Goal: Transaction & Acquisition: Purchase product/service

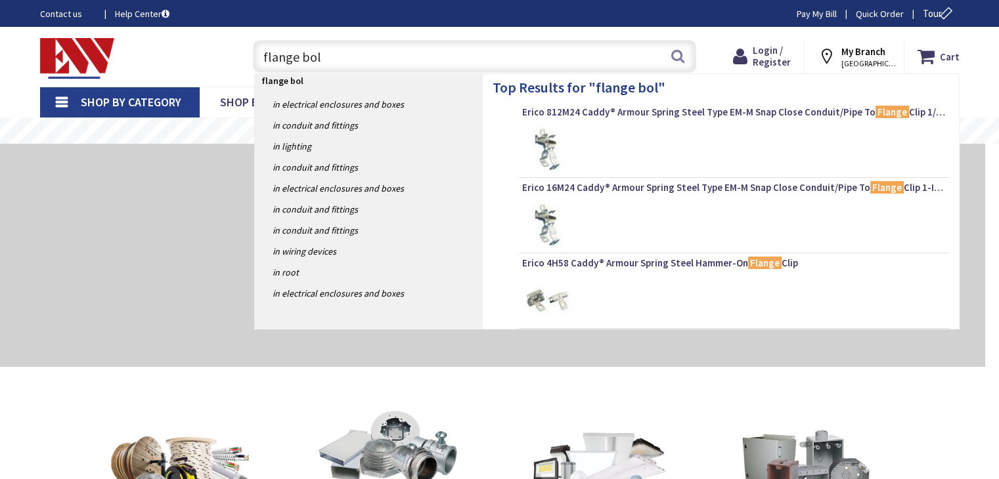
type input "flange bolt"
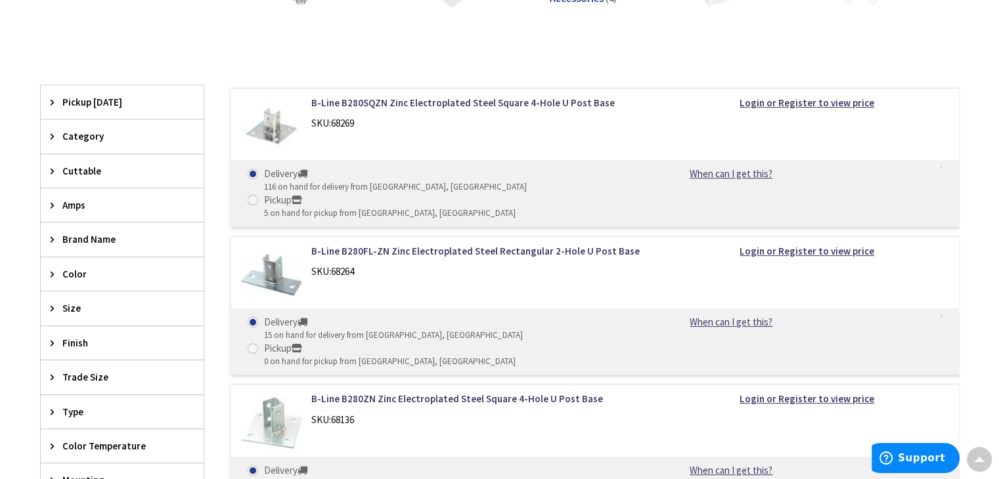
scroll to position [131, 0]
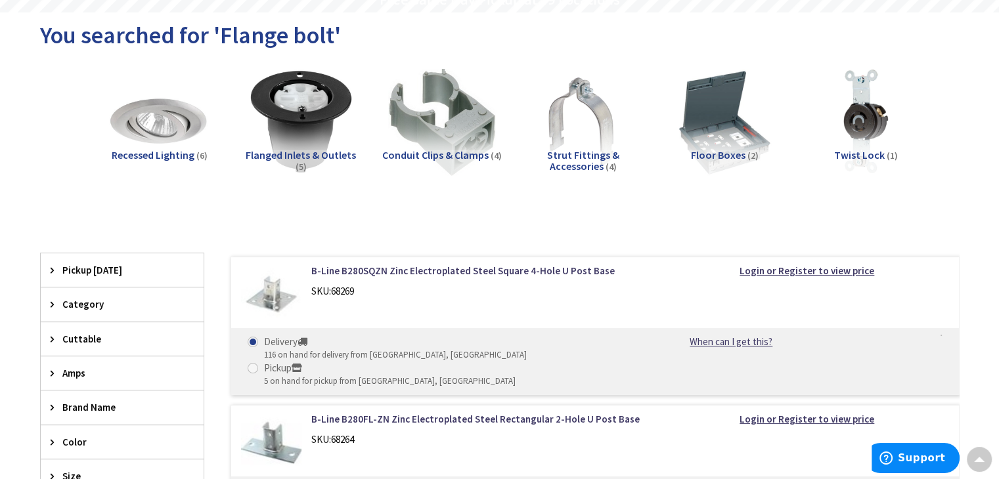
click at [81, 295] on div "Category" at bounding box center [122, 304] width 163 height 33
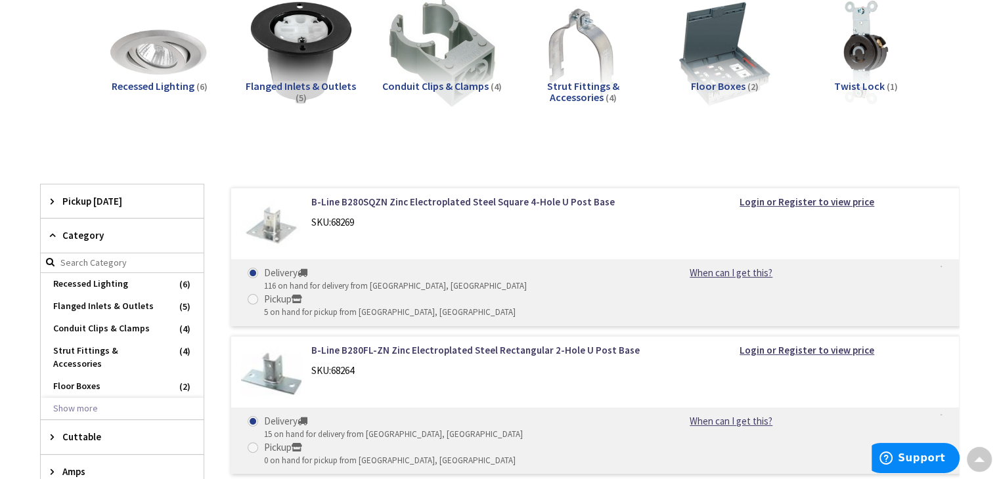
scroll to position [87, 0]
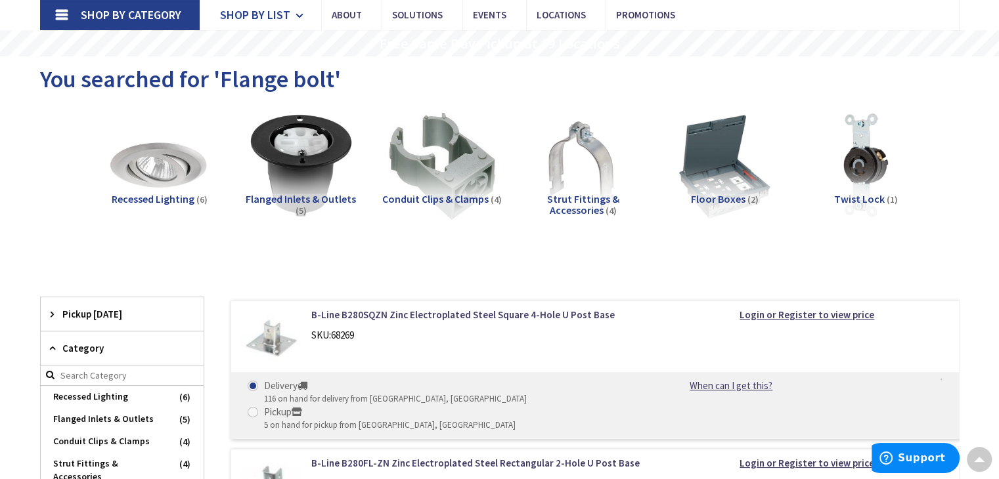
click at [284, 15] on span "Shop By List" at bounding box center [255, 14] width 70 height 15
click at [278, 18] on span "Shop By List" at bounding box center [255, 14] width 70 height 15
click at [67, 12] on link "Shop By Category" at bounding box center [120, 15] width 160 height 30
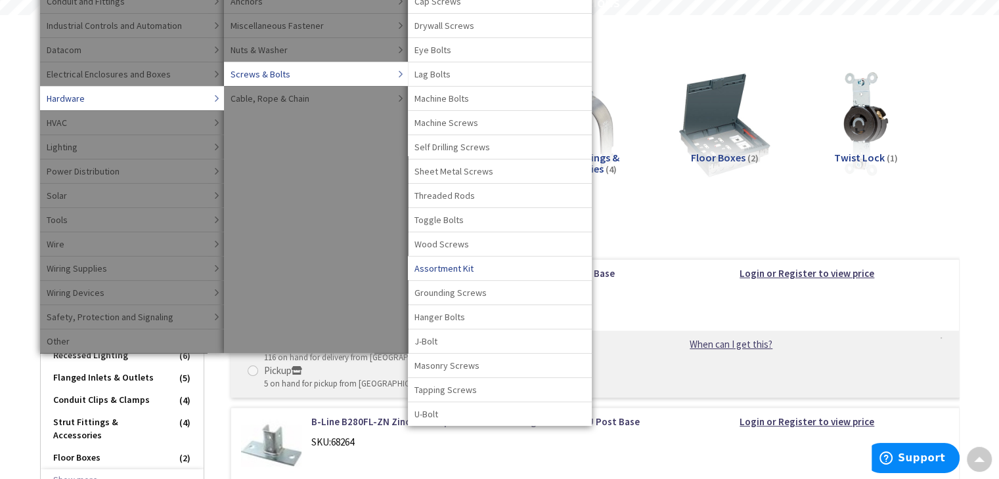
scroll to position [131, 0]
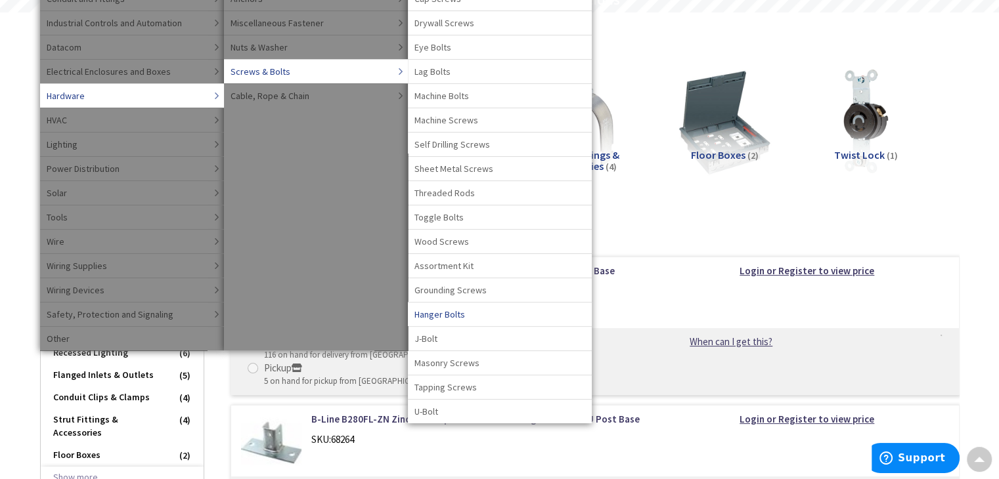
click at [441, 314] on span "Hanger Bolts" at bounding box center [439, 314] width 51 height 13
